Goal: Browse casually

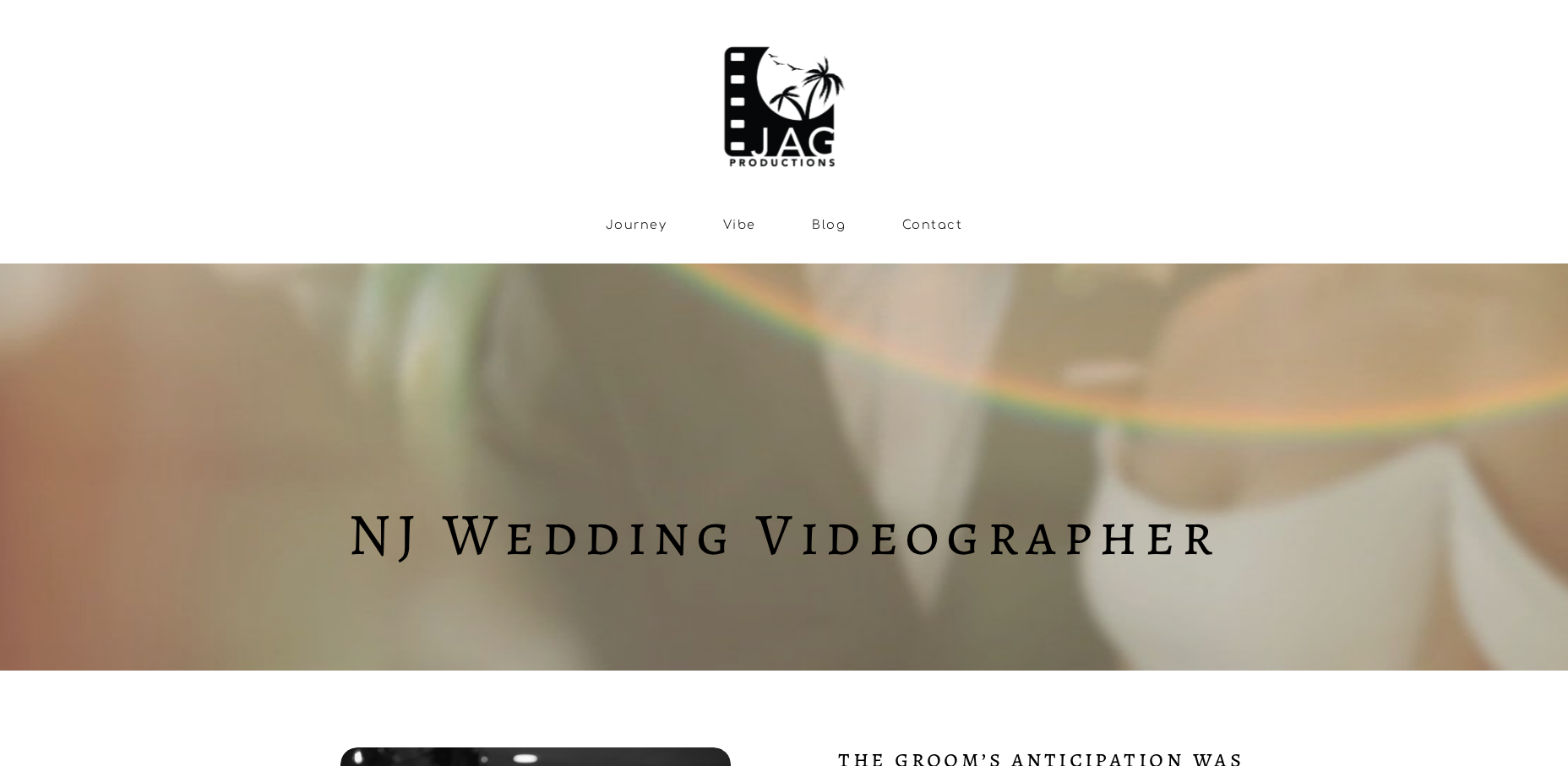
click at [731, 224] on link "Vibe" at bounding box center [740, 224] width 33 height 15
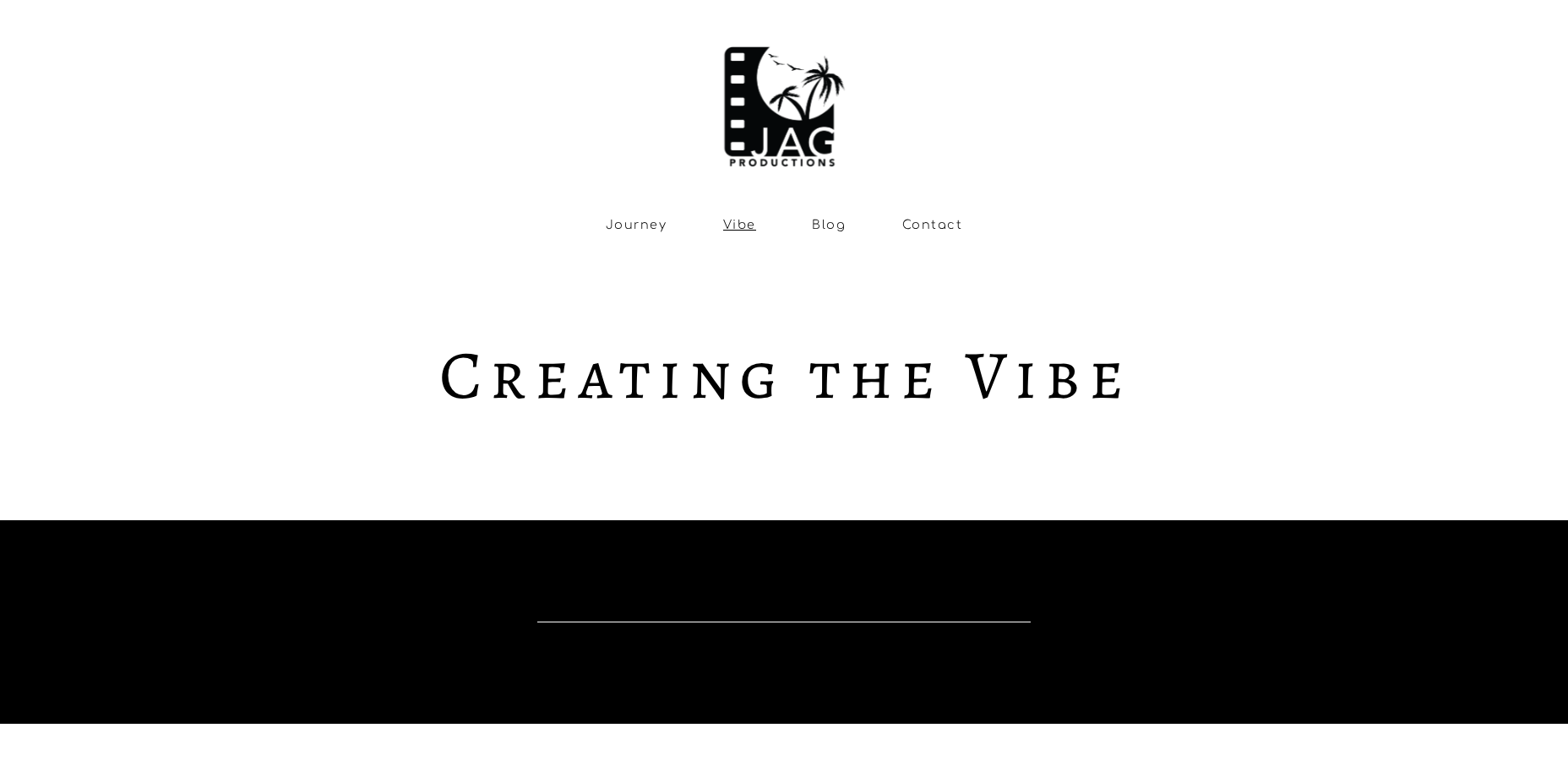
click at [839, 224] on link "Blog" at bounding box center [828, 224] width 34 height 15
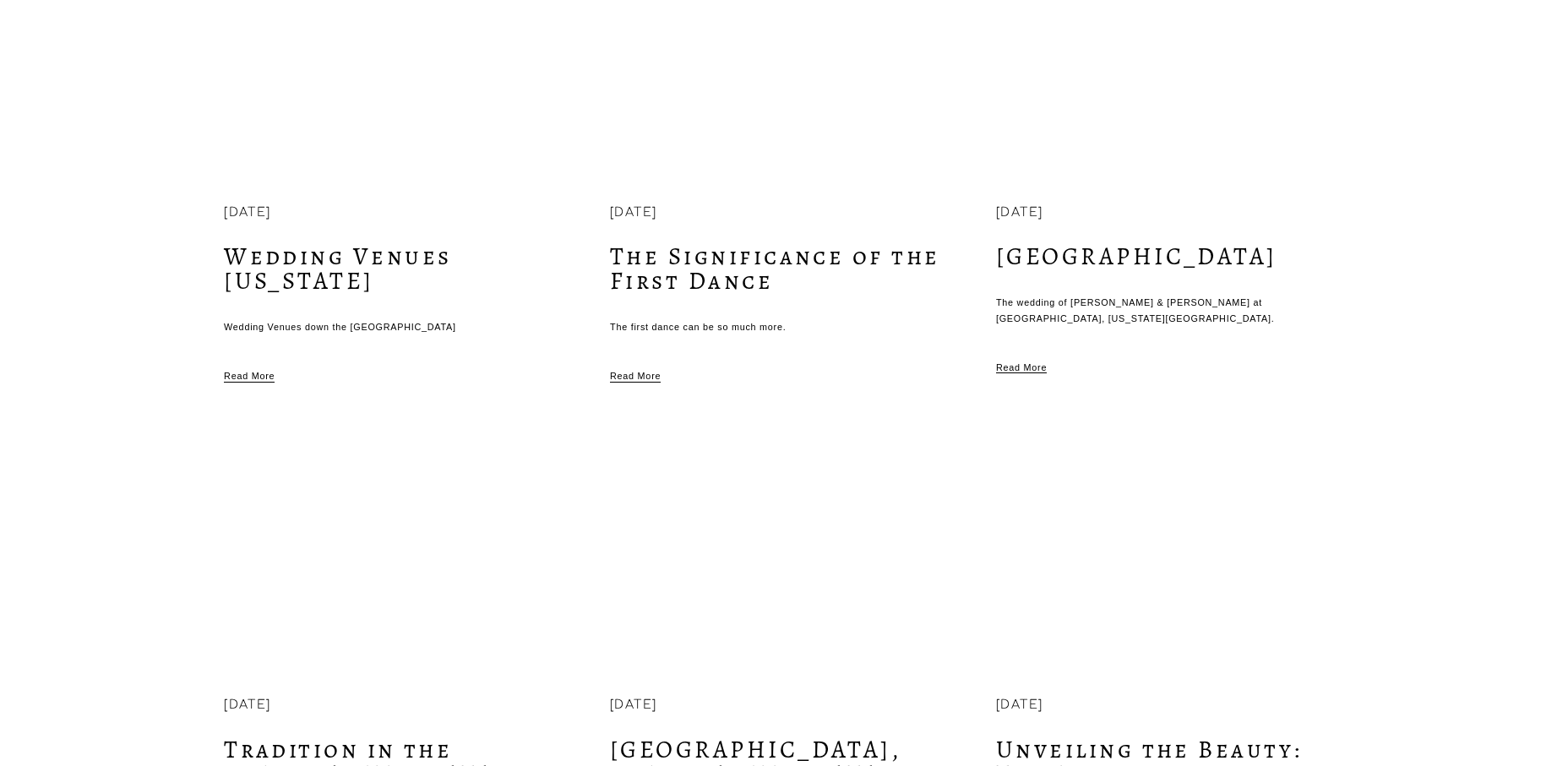
scroll to position [2001, 2]
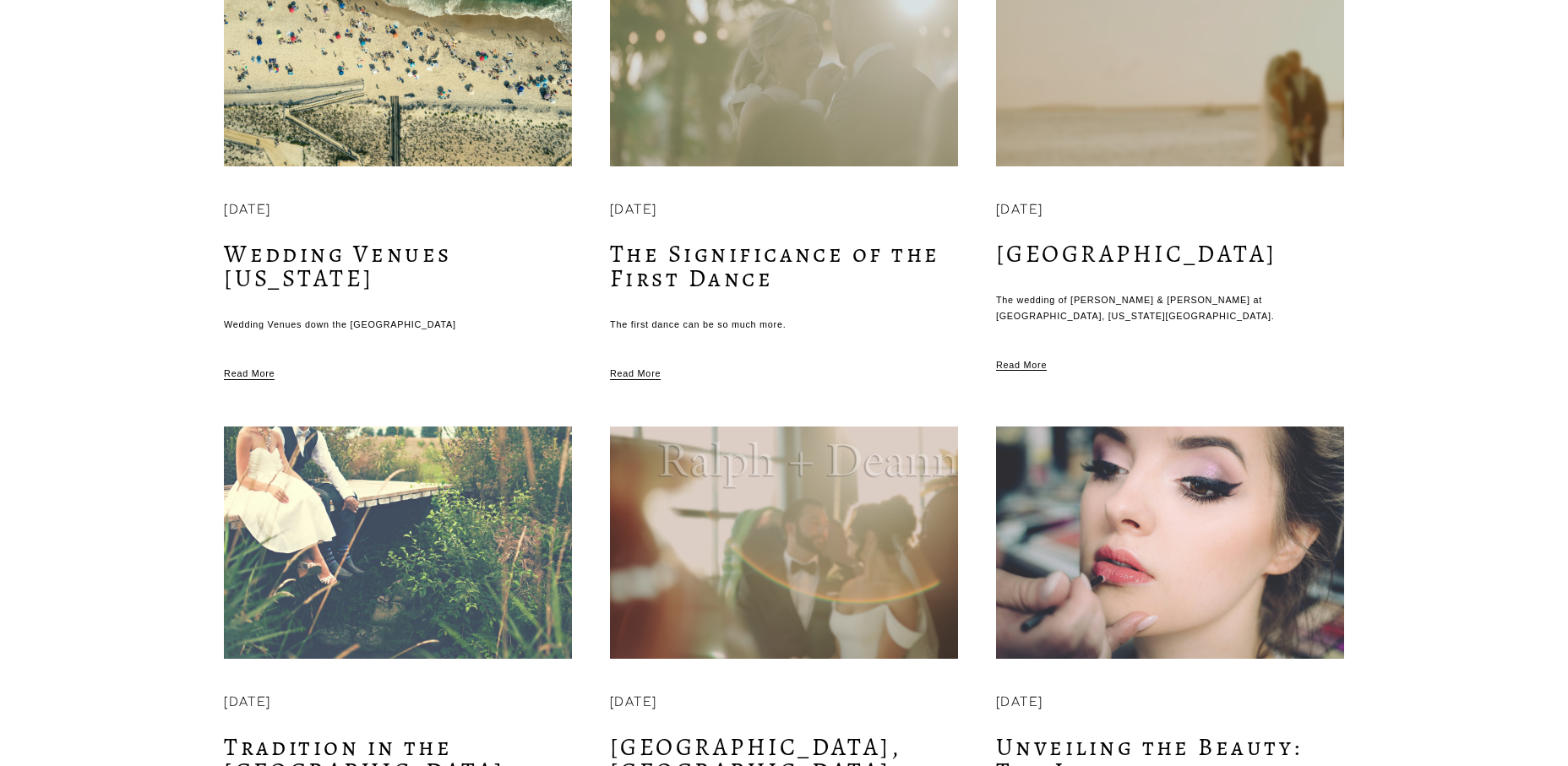
click at [790, 466] on img at bounding box center [784, 542] width 352 height 234
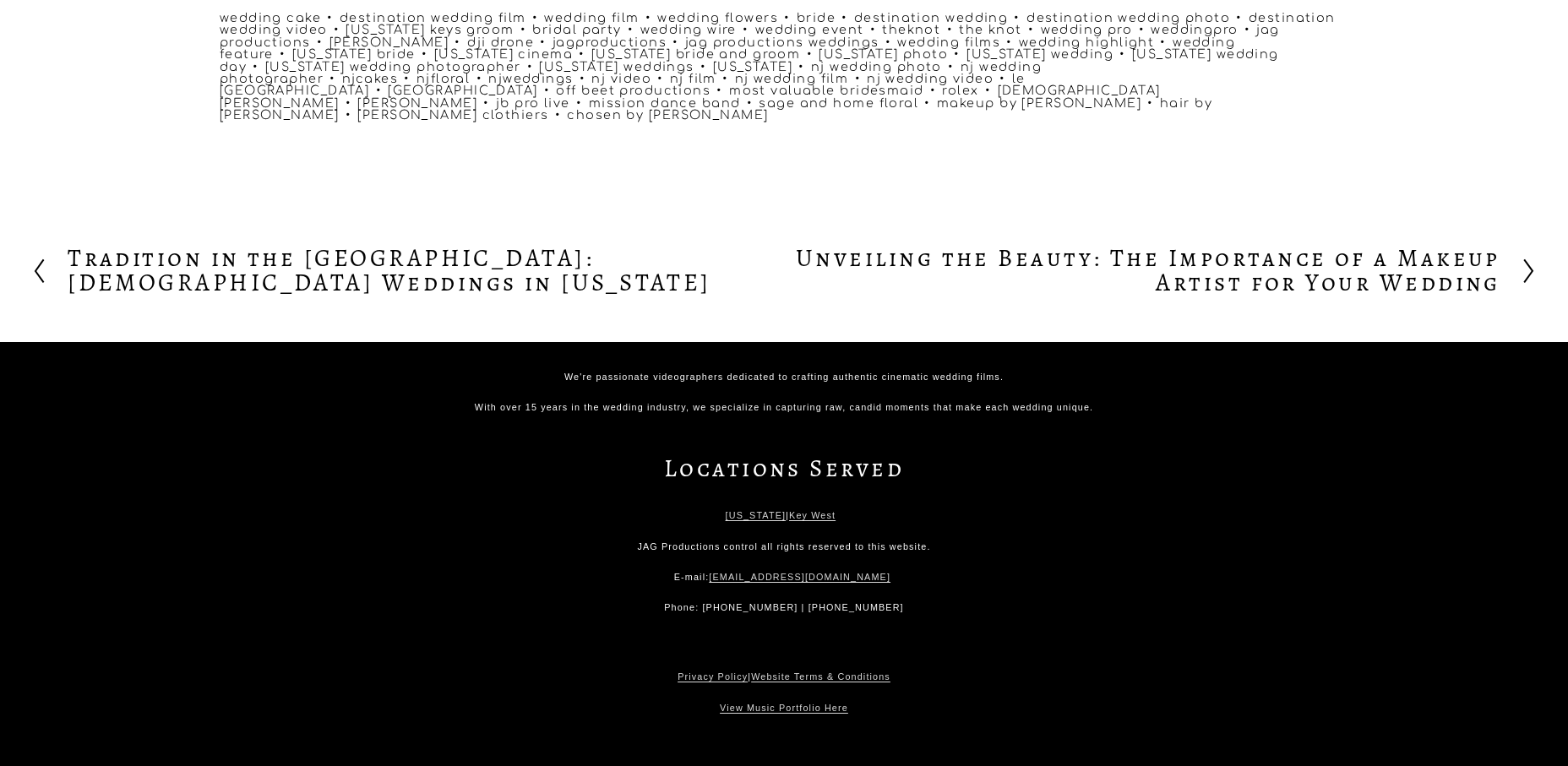
scroll to position [1824, 0]
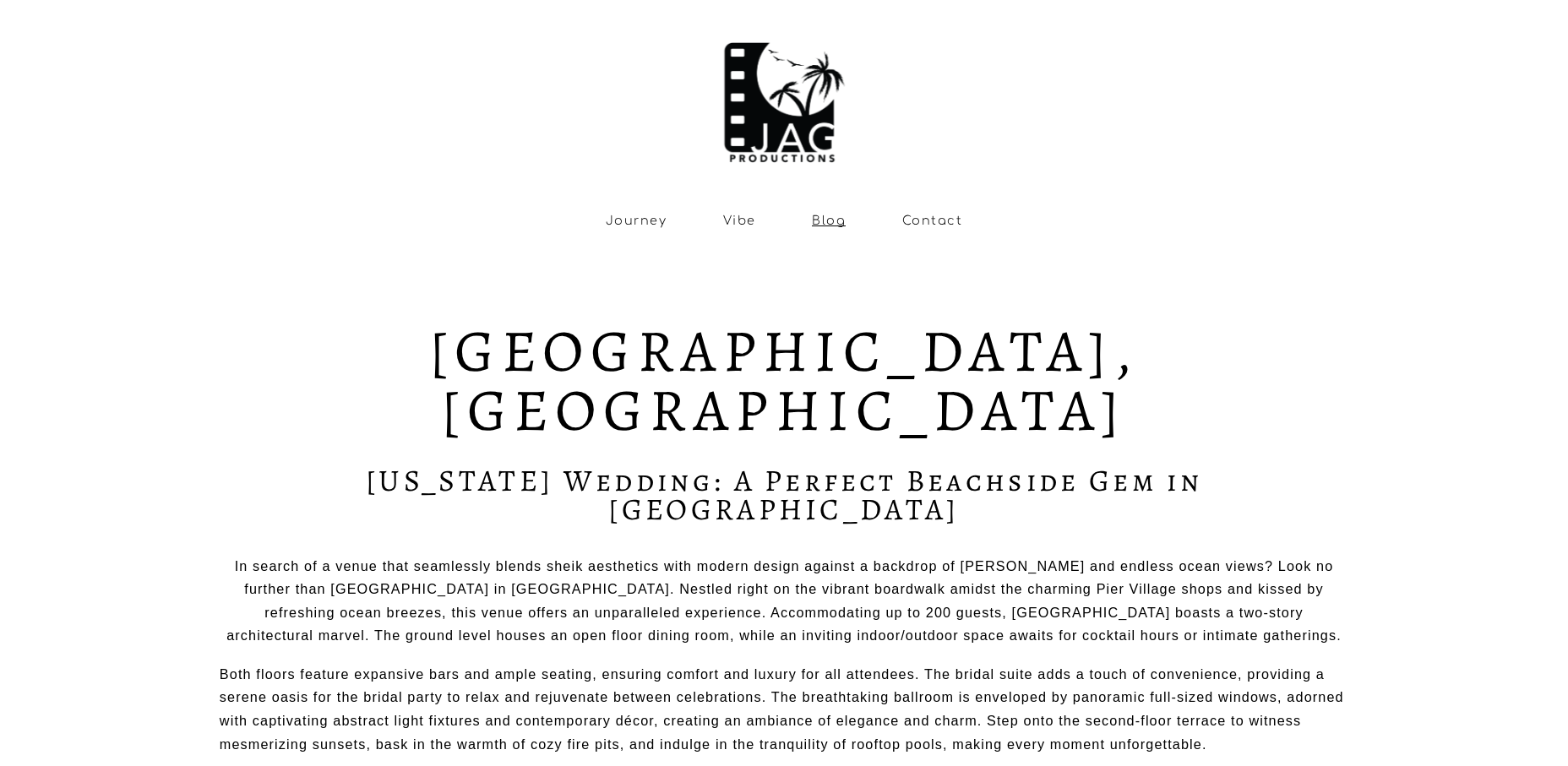
scroll to position [5, 1]
click at [652, 224] on link "Journey" at bounding box center [636, 220] width 61 height 15
